Goal: Information Seeking & Learning: Understand process/instructions

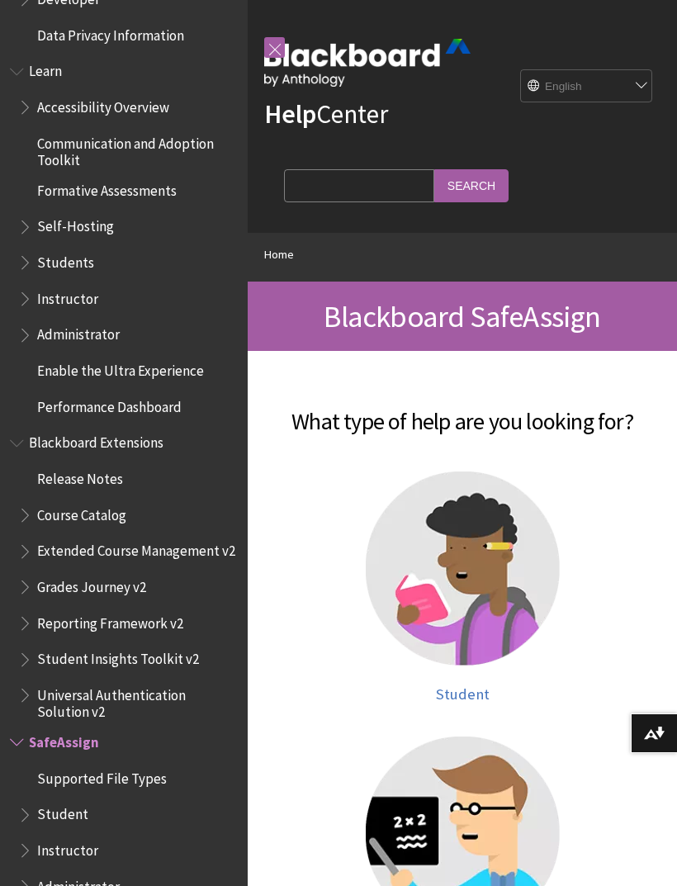
click at [550, 216] on div "Help Center English عربية Català Cymraeg Deutsch Español Suomi Français עברית I…" at bounding box center [462, 116] width 429 height 233
click at [319, 581] on div at bounding box center [462, 578] width 363 height 215
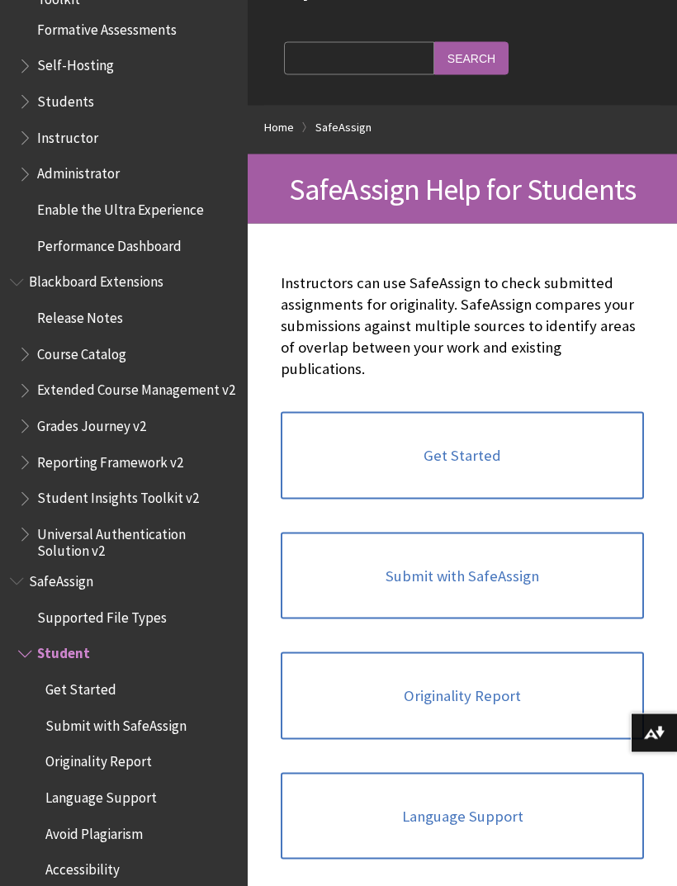
scroll to position [134, 0]
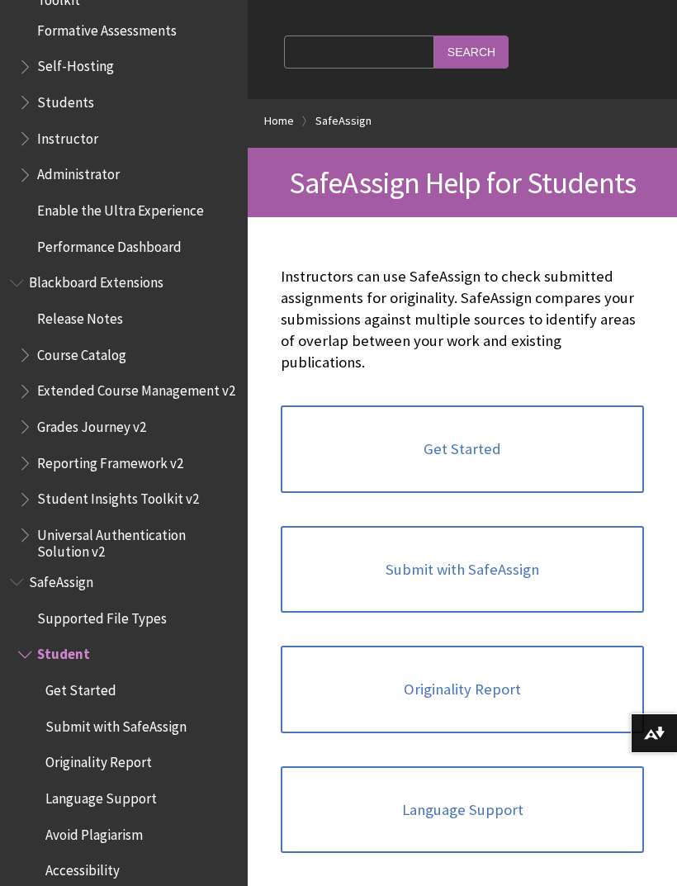
click at [525, 442] on link "Get Started" at bounding box center [462, 448] width 363 height 87
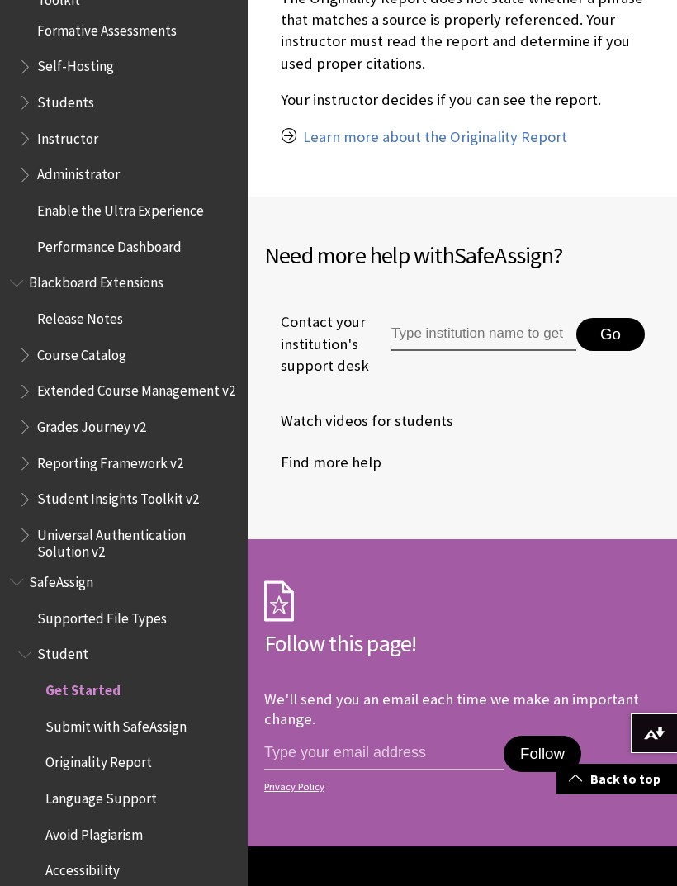
scroll to position [1732, 0]
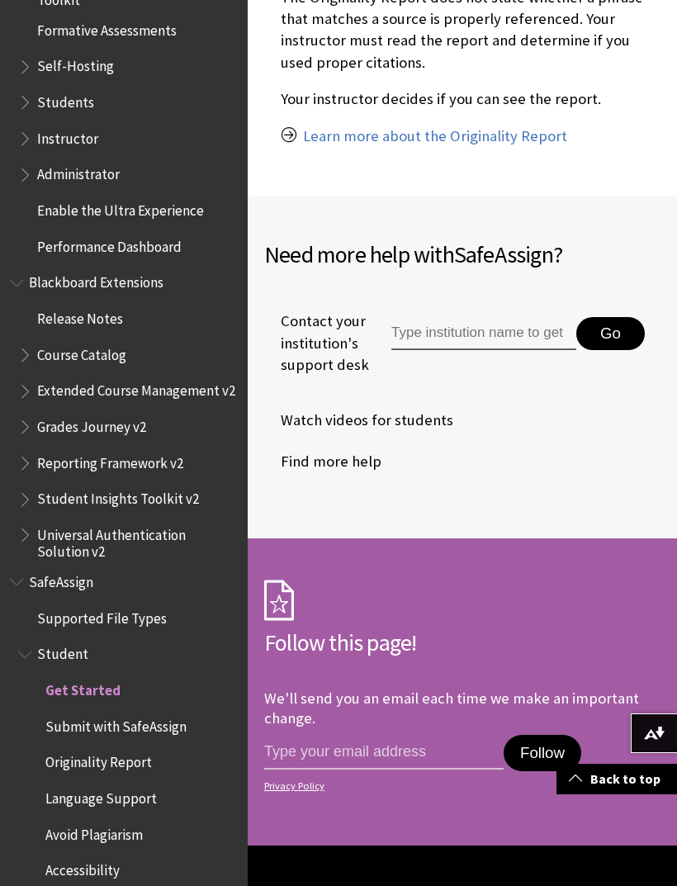
click at [505, 337] on input "Type institution name to get support" at bounding box center [483, 333] width 185 height 33
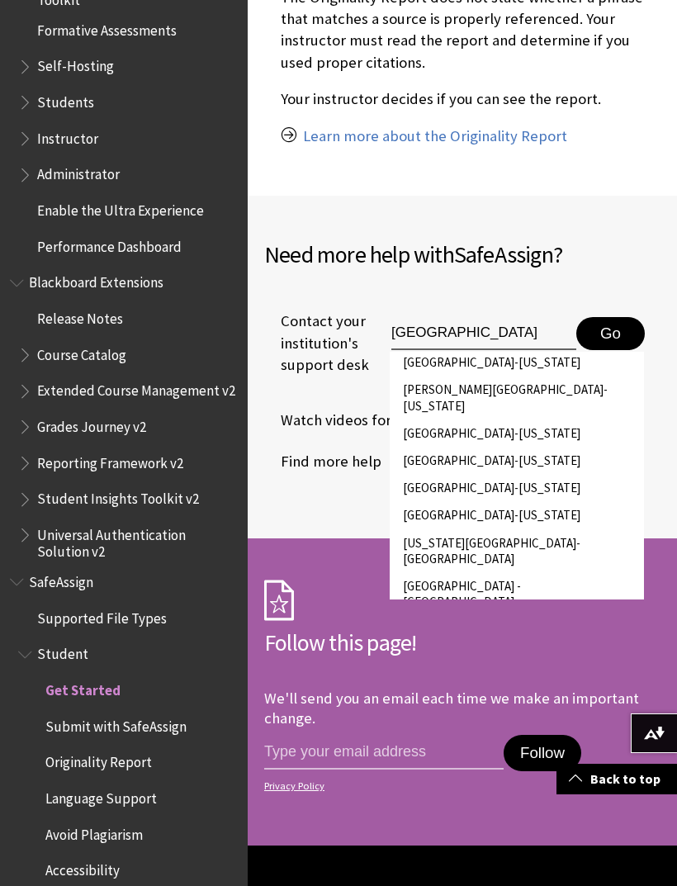
scroll to position [29, 0]
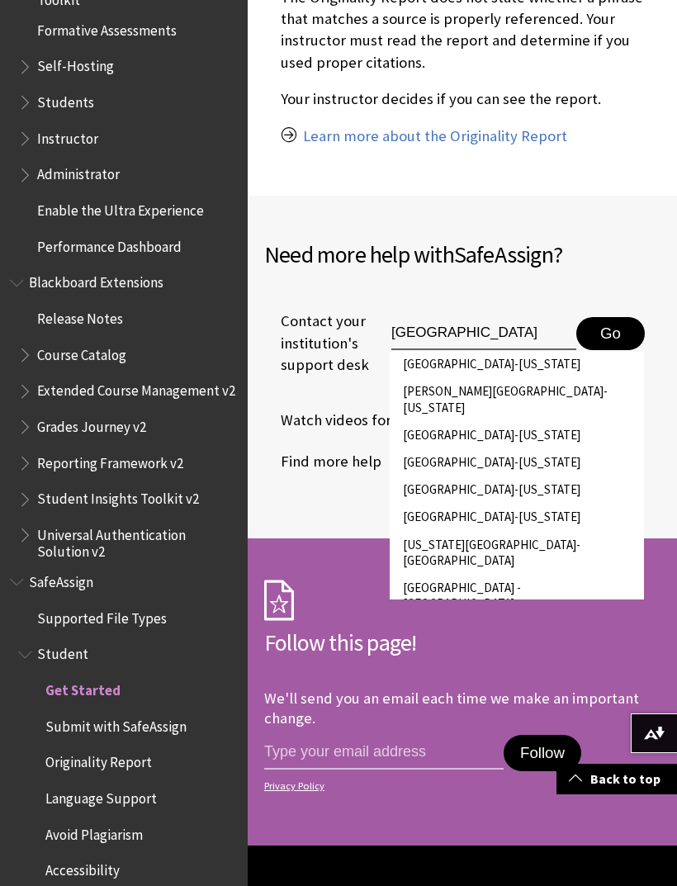
type input "[GEOGRAPHIC_DATA]"
click at [588, 475] on li "[GEOGRAPHIC_DATA]-[US_STATE]" at bounding box center [517, 488] width 254 height 27
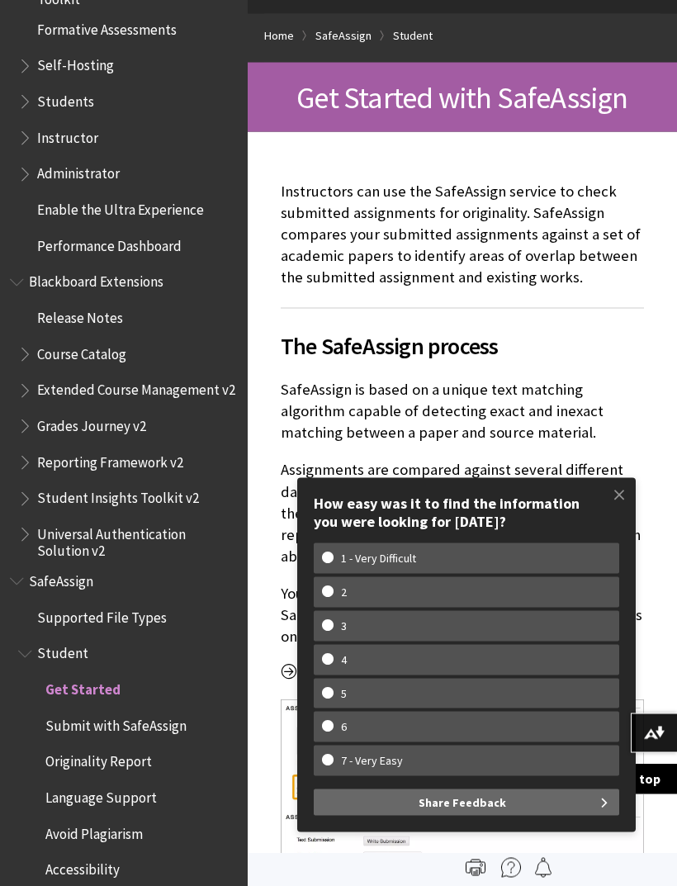
scroll to position [0, 0]
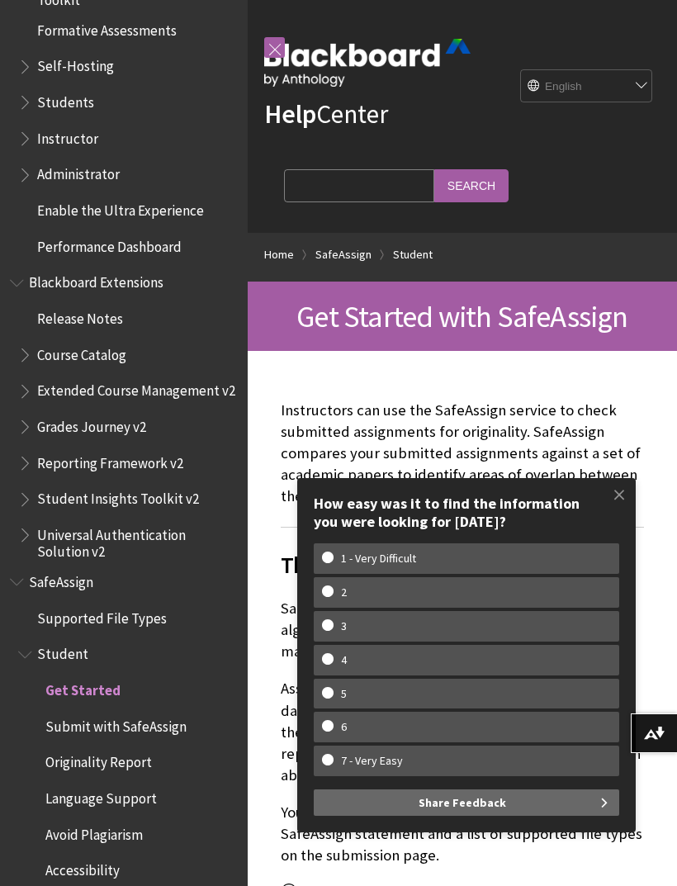
click at [619, 512] on span at bounding box center [619, 494] width 35 height 35
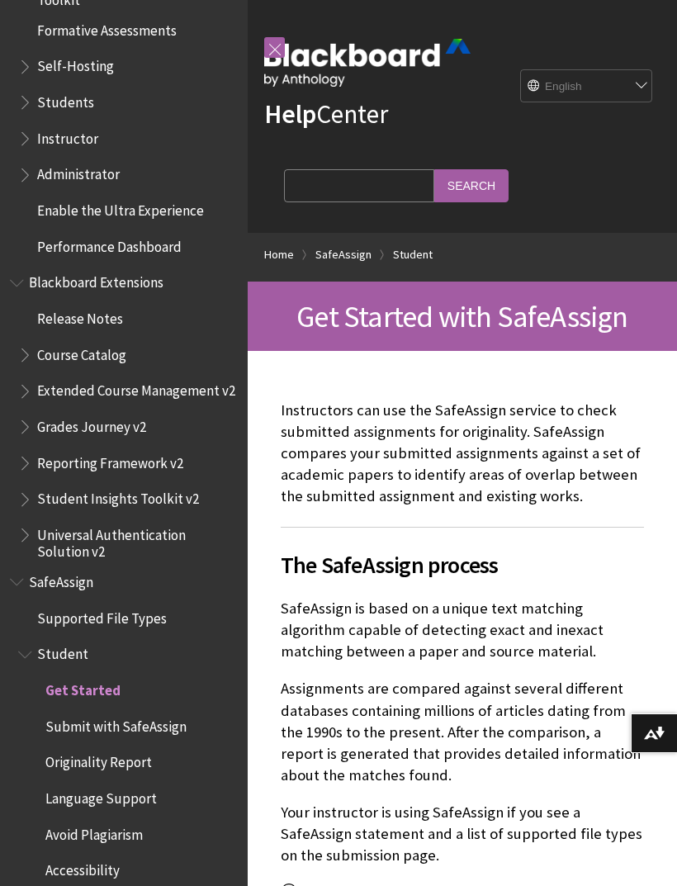
click at [351, 344] on div "Get Started with SafeAssign" at bounding box center [462, 315] width 429 height 69
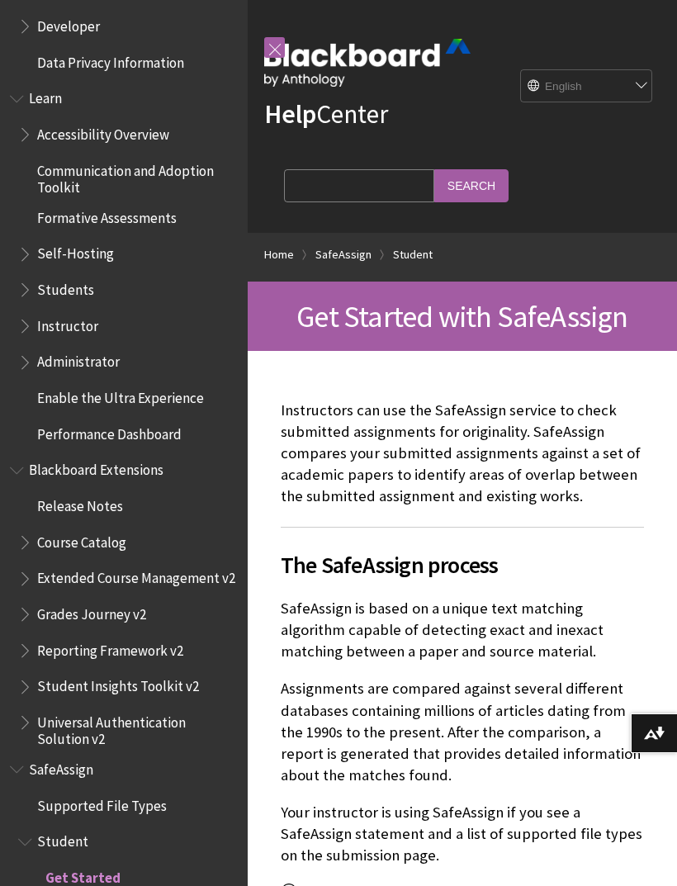
click at [281, 48] on link at bounding box center [274, 47] width 21 height 21
